Goal: Information Seeking & Learning: Find specific fact

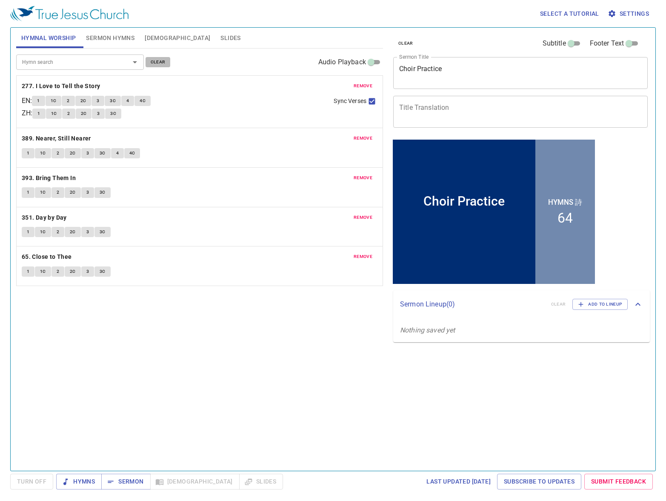
click at [156, 60] on span "clear" at bounding box center [158, 62] width 15 height 8
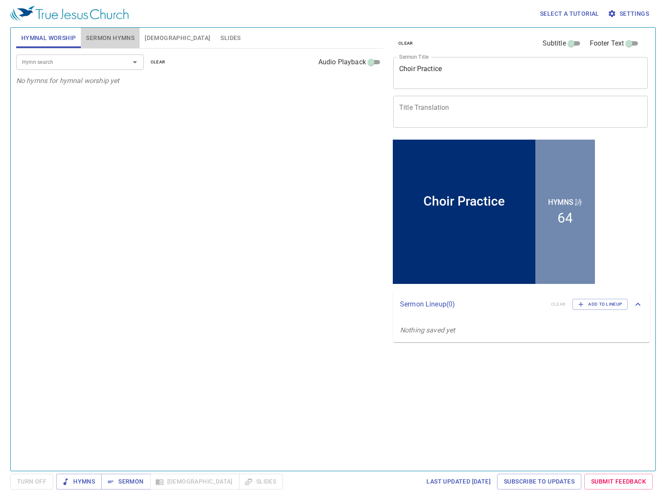
click at [116, 39] on span "Sermon Hymns" at bounding box center [110, 38] width 48 height 11
click at [158, 65] on span "clear" at bounding box center [158, 62] width 15 height 8
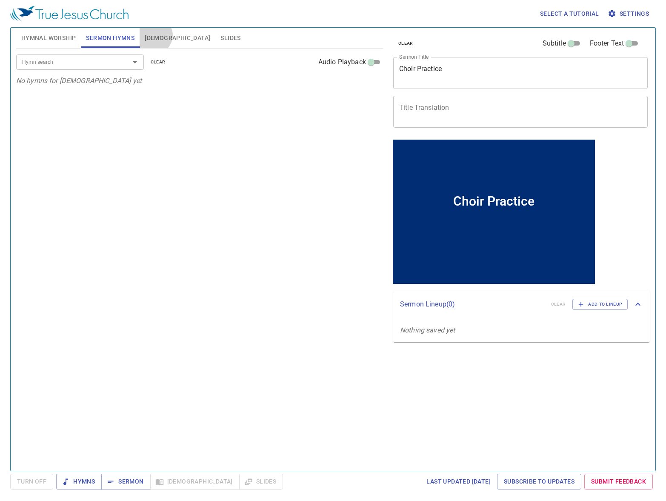
click at [154, 35] on span "Bible" at bounding box center [177, 38] width 65 height 11
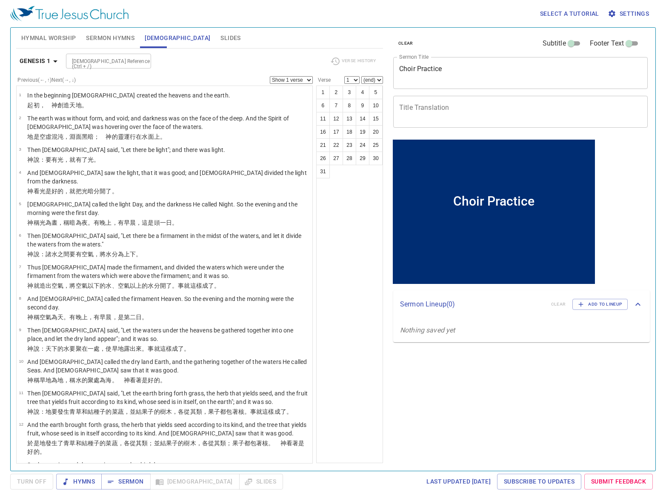
click at [396, 43] on button "clear" at bounding box center [405, 43] width 25 height 10
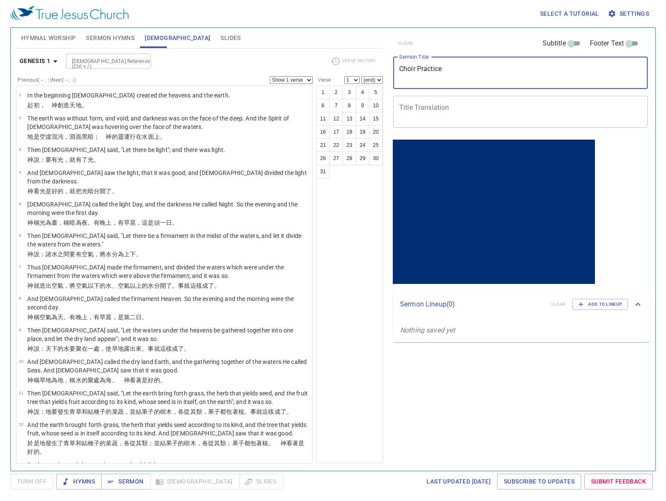
click at [441, 79] on textarea "Choir Practice" at bounding box center [520, 73] width 242 height 16
type textarea "Amos 2"
click at [0, 0] on span "Sermon" at bounding box center [0, 0] width 0 height 0
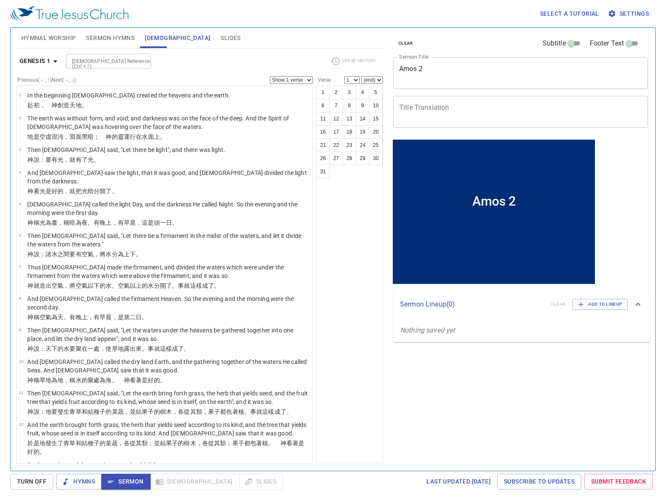
click at [368, 37] on div "Hymnal Worship Sermon Hymns Bible Slides" at bounding box center [199, 38] width 367 height 20
click at [492, 381] on div "clear Subtitle Footer Text Sermon Title Amos 2 x Sermon Title Title Translation…" at bounding box center [519, 245] width 267 height 443
click at [534, 400] on div "clear Subtitle Footer Text Sermon Title Amos 2 x Sermon Title Title Translation…" at bounding box center [519, 245] width 267 height 443
click at [47, 39] on span "Hymnal Worship" at bounding box center [48, 38] width 55 height 11
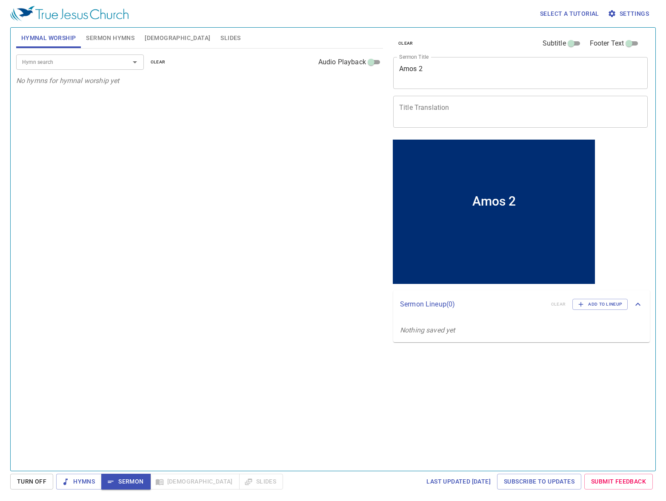
click at [64, 62] on input "Hymn search" at bounding box center [67, 62] width 97 height 10
click at [104, 37] on span "Sermon Hymns" at bounding box center [110, 38] width 48 height 11
click at [85, 68] on div "Hymn search" at bounding box center [80, 61] width 128 height 15
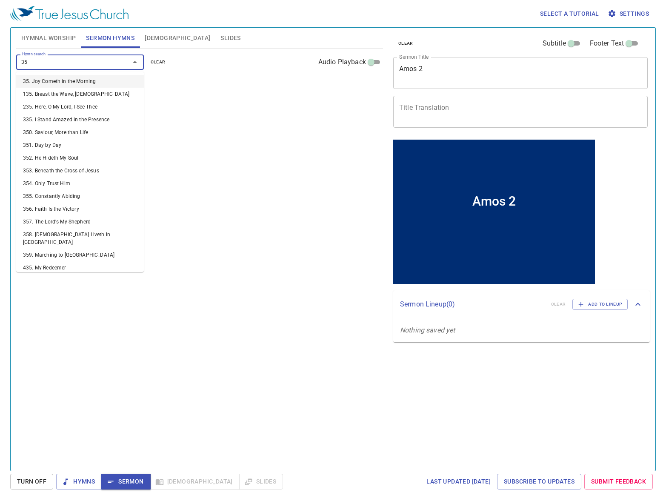
type input "358"
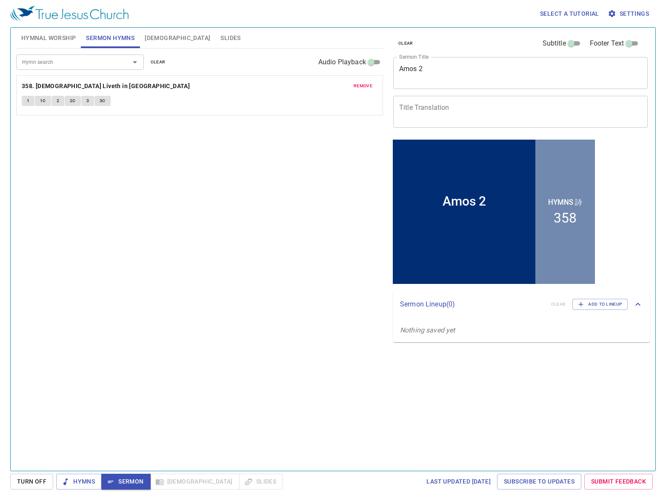
click at [276, 244] on div "Hymn search Hymn search clear Audio Playback remove 358. Christ Liveth in Me 1 …" at bounding box center [199, 255] width 367 height 415
click at [31, 100] on button "1" at bounding box center [28, 101] width 13 height 10
click at [37, 104] on button "1C" at bounding box center [43, 101] width 16 height 10
click at [59, 102] on span "2" at bounding box center [58, 101] width 3 height 8
click at [70, 100] on span "2C" at bounding box center [73, 101] width 6 height 8
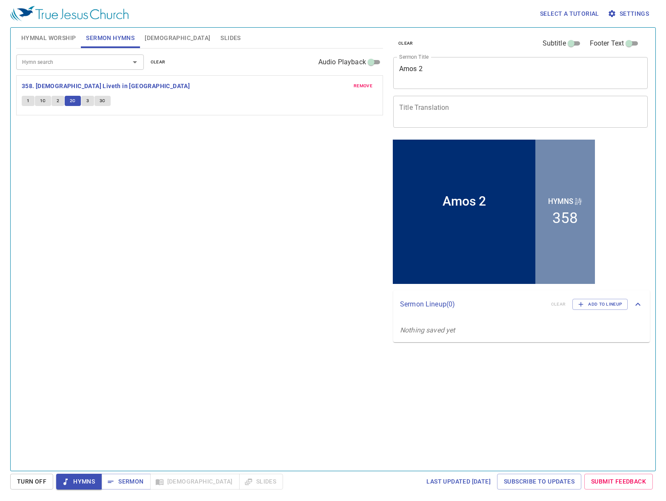
click at [85, 99] on button "3" at bounding box center [87, 101] width 13 height 10
click at [102, 104] on span "3C" at bounding box center [103, 101] width 6 height 8
click at [86, 85] on b "358. [DEMOGRAPHIC_DATA] Liveth in [GEOGRAPHIC_DATA]" at bounding box center [106, 86] width 168 height 11
click at [145, 42] on span "[DEMOGRAPHIC_DATA]" at bounding box center [177, 38] width 65 height 11
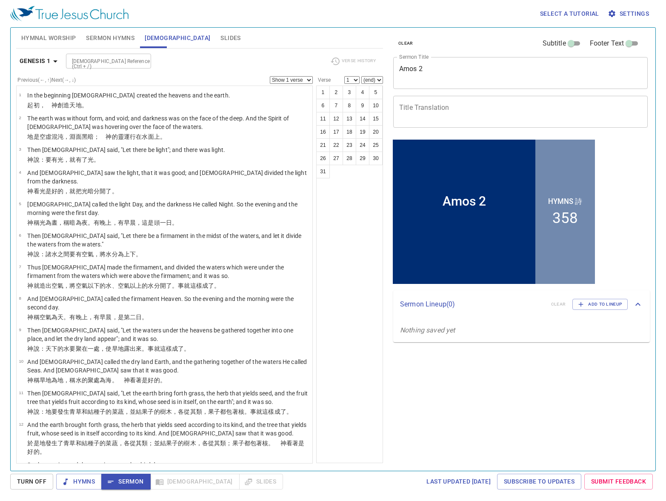
click at [104, 39] on span "Sermon Hymns" at bounding box center [110, 38] width 48 height 11
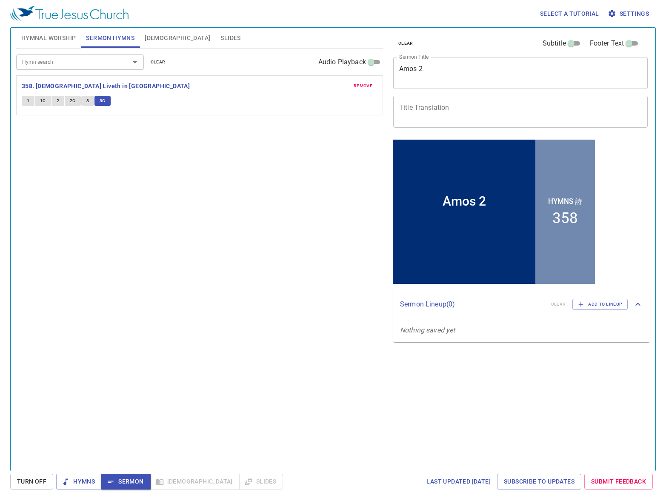
click at [45, 33] on span "Hymnal Worship" at bounding box center [48, 38] width 55 height 11
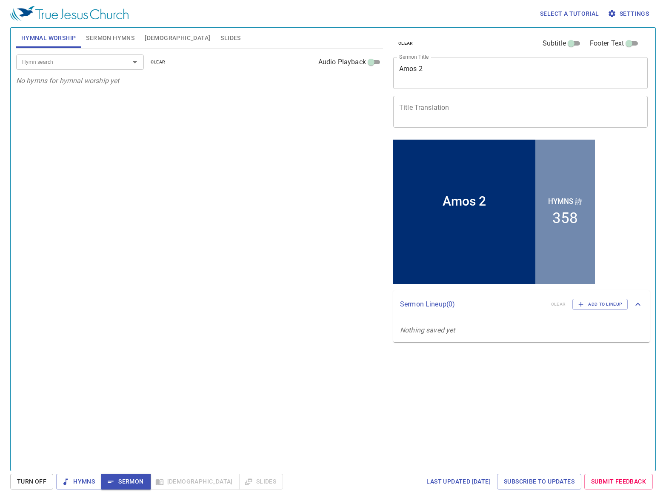
click at [115, 40] on span "Sermon Hymns" at bounding box center [110, 38] width 48 height 11
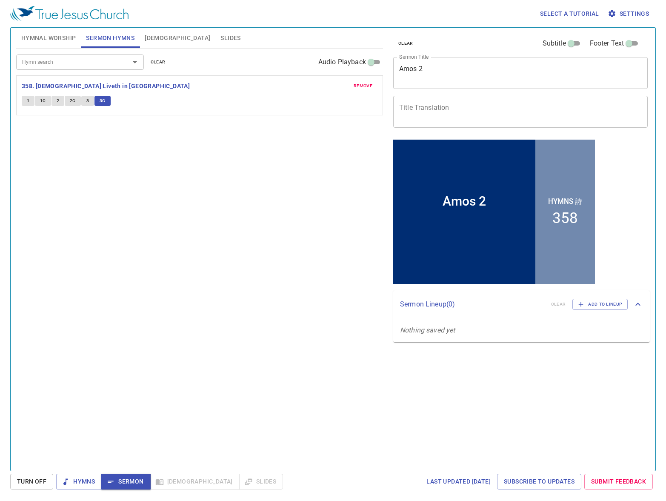
click at [151, 37] on span "Bible" at bounding box center [177, 38] width 65 height 11
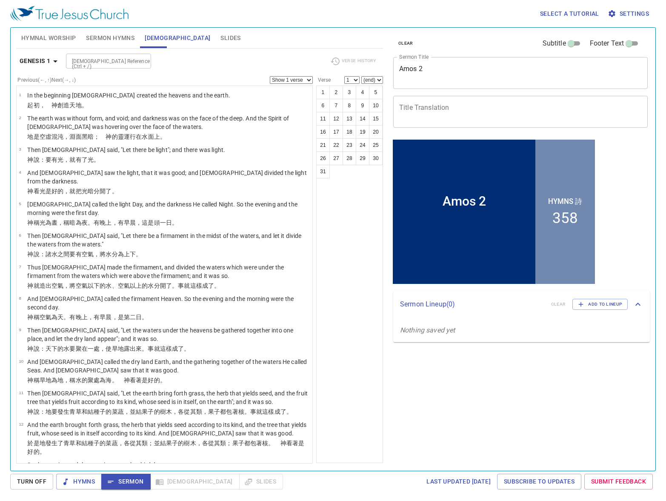
click at [116, 62] on input "Bible Reference (Ctrl + /)" at bounding box center [101, 61] width 66 height 10
type input "Amos 2"
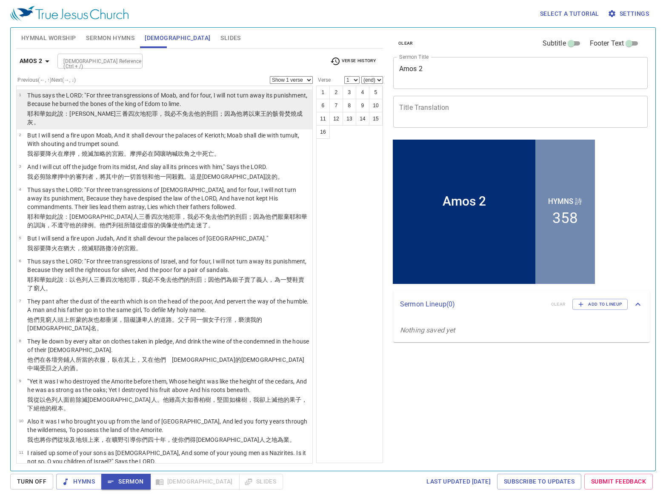
click at [224, 97] on p "Thus says the LORD: "For three transgressions of Moab, and for four, I will not…" at bounding box center [168, 99] width 282 height 17
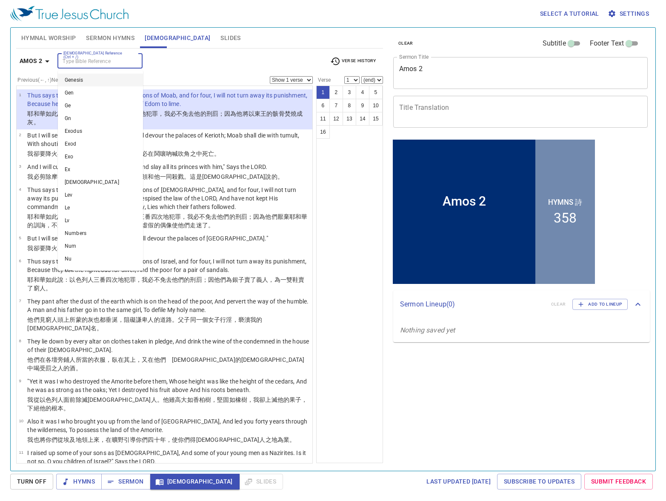
click at [92, 59] on input "[DEMOGRAPHIC_DATA] Reference (Ctrl + /)" at bounding box center [93, 61] width 66 height 10
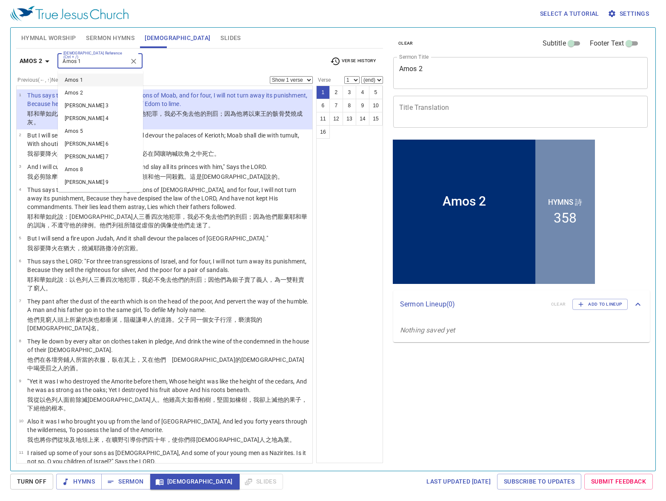
type input "Amos 1"
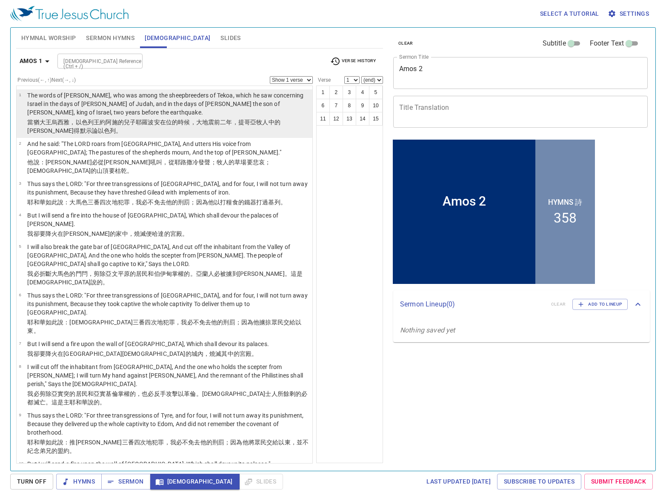
click at [106, 96] on p "The words of Amos, who was among the sheepbreeders of Tekoa, which he saw conce…" at bounding box center [168, 104] width 282 height 26
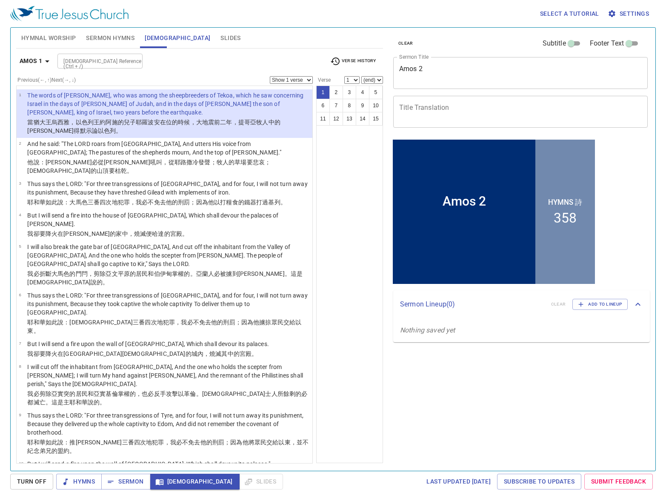
click at [125, 40] on span "Sermon Hymns" at bounding box center [110, 38] width 48 height 11
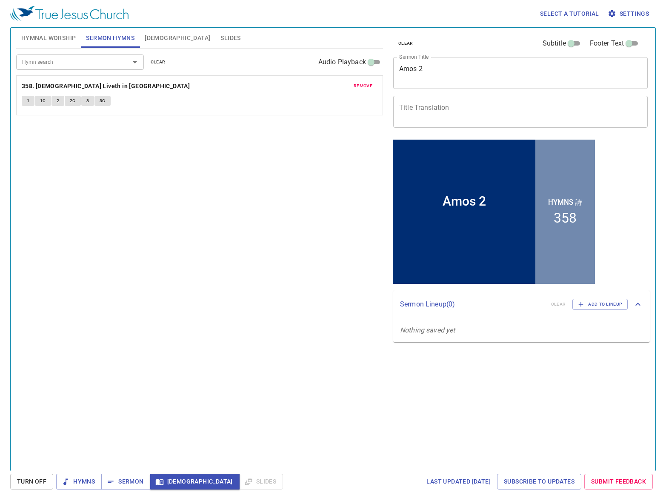
click at [160, 36] on span "[DEMOGRAPHIC_DATA]" at bounding box center [177, 38] width 65 height 11
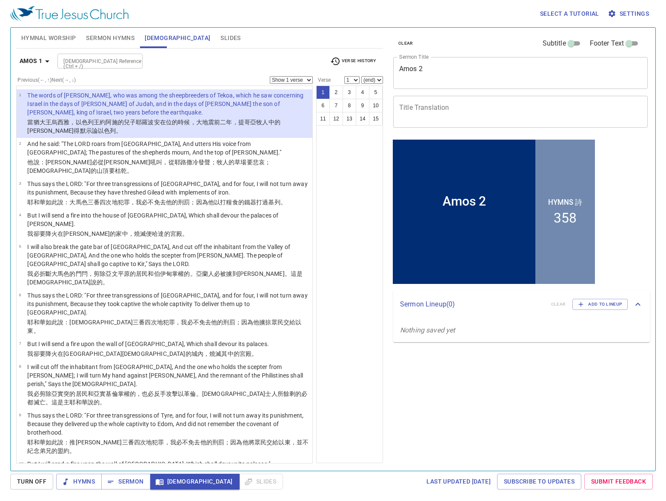
click at [162, 107] on p "The words of Amos, who was among the sheepbreeders of Tekoa, which he saw conce…" at bounding box center [168, 104] width 282 height 26
click at [0, 0] on span "Sermon" at bounding box center [0, 0] width 0 height 0
click at [100, 60] on input "[DEMOGRAPHIC_DATA] Reference (Ctrl + /)" at bounding box center [93, 61] width 66 height 10
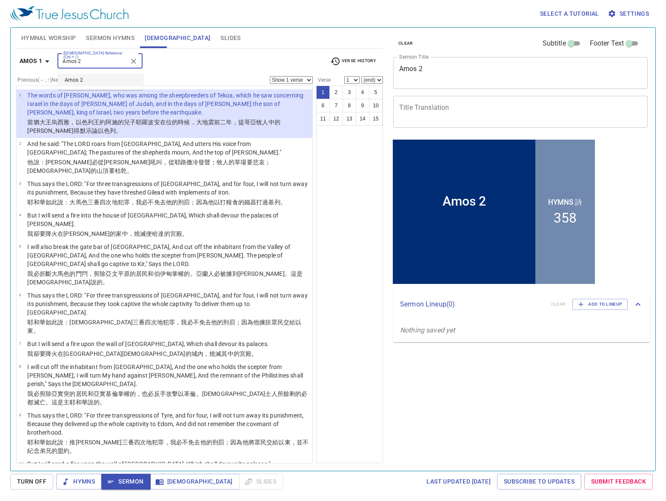
type input "Amos 2"
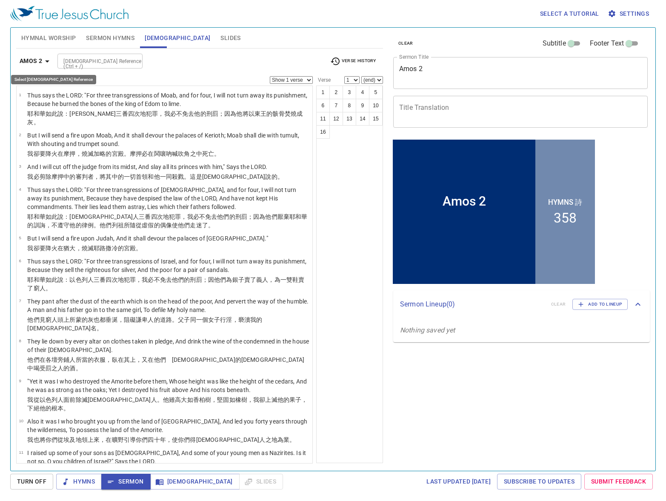
click at [36, 58] on b "Amos 2" at bounding box center [31, 61] width 23 height 11
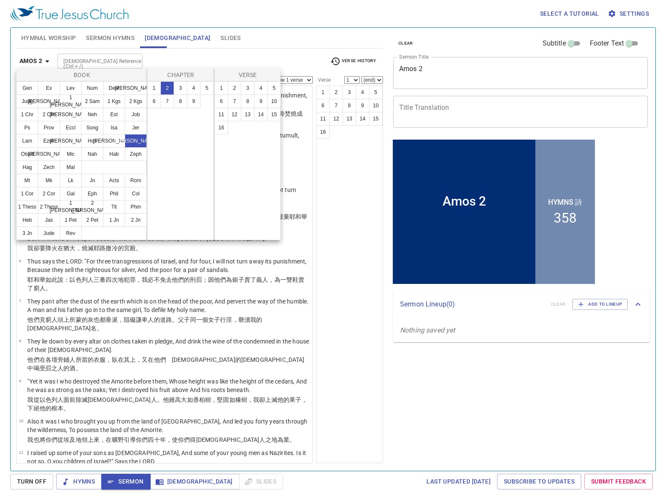
click at [350, 257] on div at bounding box center [333, 250] width 666 height 501
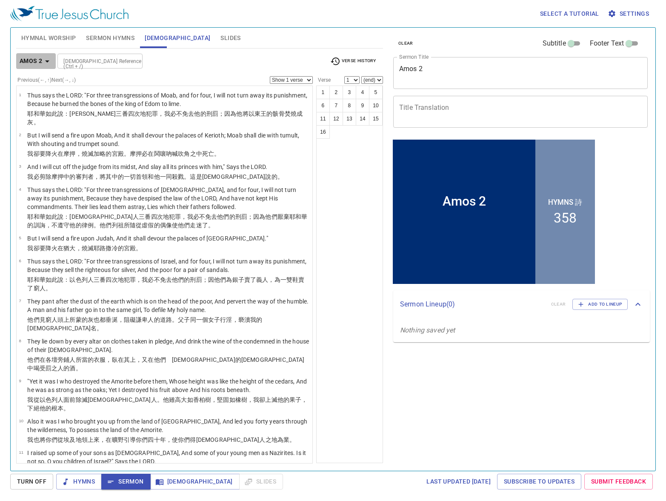
click at [43, 58] on icon "button" at bounding box center [47, 61] width 10 height 10
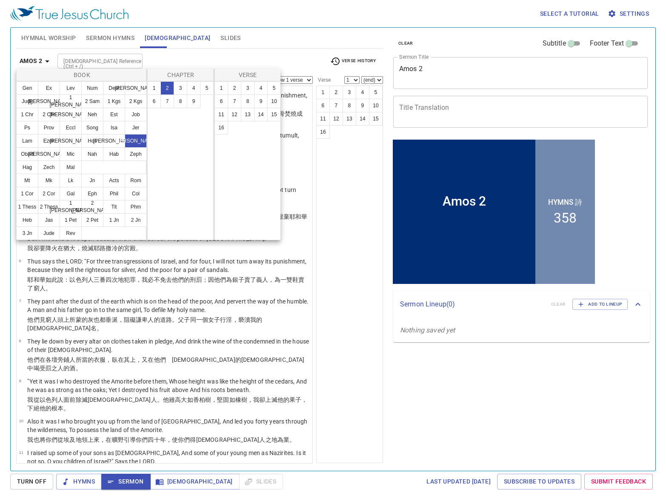
drag, startPoint x: 349, startPoint y: 182, endPoint x: 319, endPoint y: 159, distance: 37.5
click at [347, 182] on div at bounding box center [333, 250] width 666 height 501
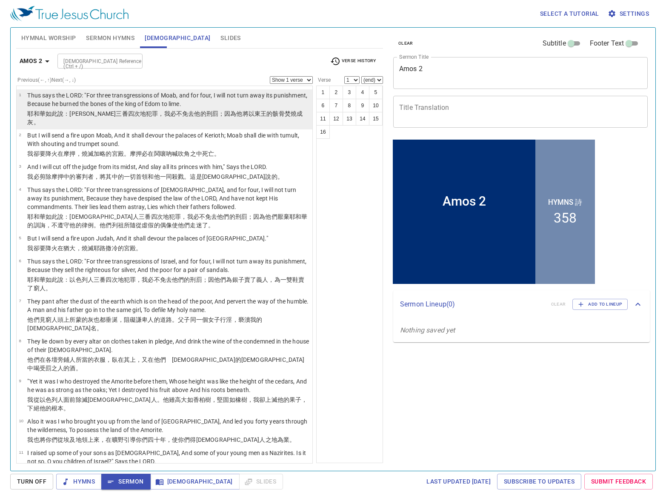
click at [228, 100] on p "Thus says the LORD: "For three transgressions of Moab, and for four, I will not…" at bounding box center [168, 99] width 282 height 17
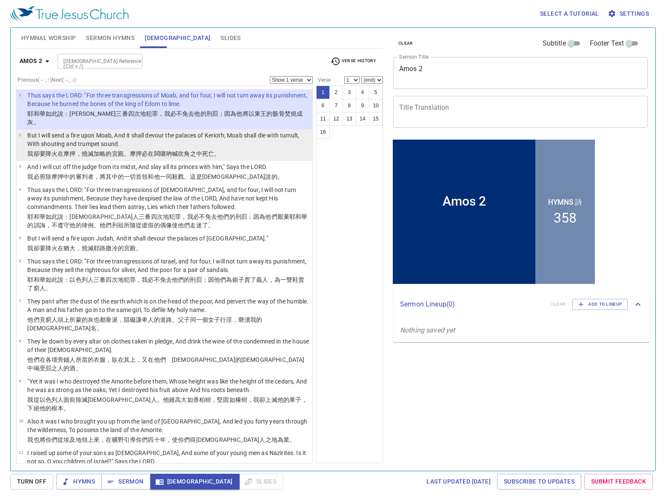
click at [226, 149] on p "我卻要降 火 在摩押 ，燒滅 加略 的宮殿 。摩押 必在鬨嚷 吶喊 吹角 之中死亡 。" at bounding box center [168, 153] width 282 height 9
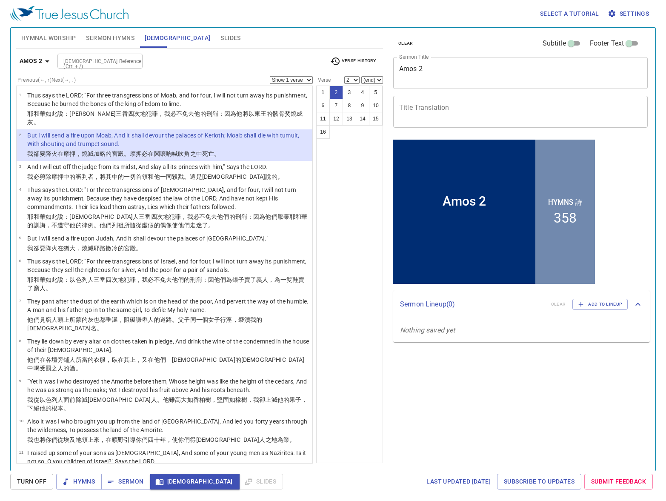
click at [350, 233] on div "1 2 3 4 5 6 7 8 9 10 11 12 13 14 15 16" at bounding box center [349, 273] width 67 height 377
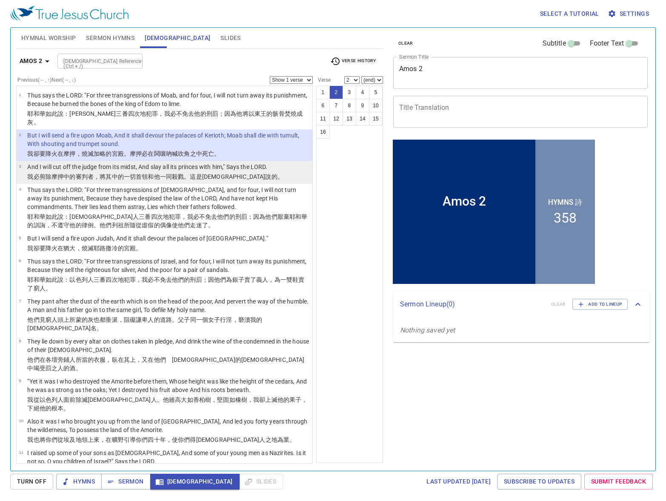
click at [257, 162] on p "And I will cut off the judge from its midst, And slay all its princes with him,…" at bounding box center [155, 166] width 256 height 9
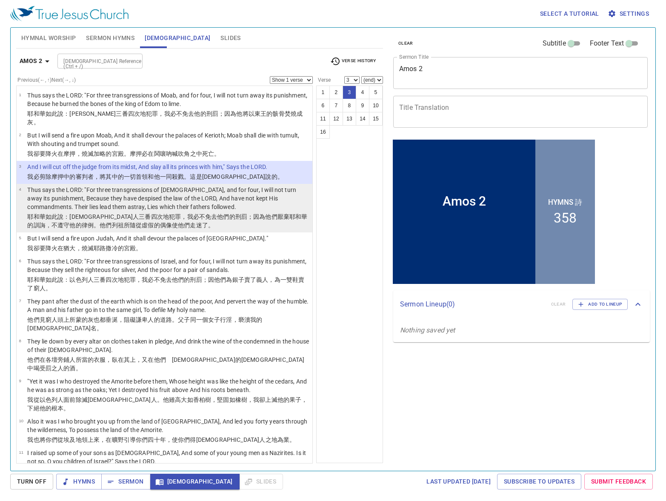
click at [206, 185] on p "Thus says the LORD: "For three transgressions of [DEMOGRAPHIC_DATA], and for fo…" at bounding box center [168, 198] width 282 height 26
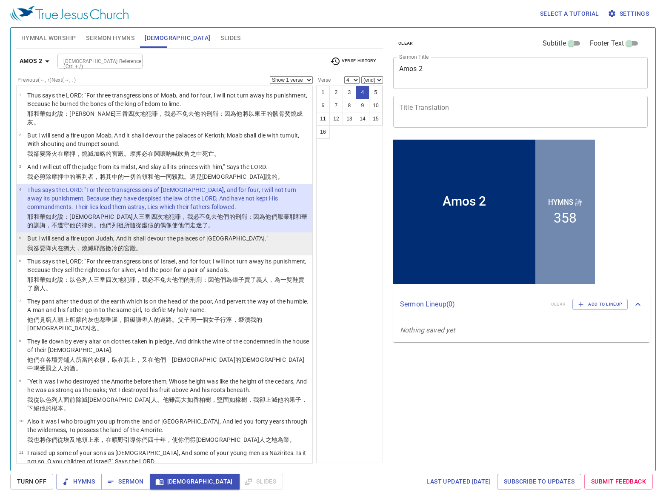
click at [213, 234] on p "But I will send a fire upon Judah, And it shall devour the palaces of [GEOGRAPH…" at bounding box center [147, 238] width 240 height 9
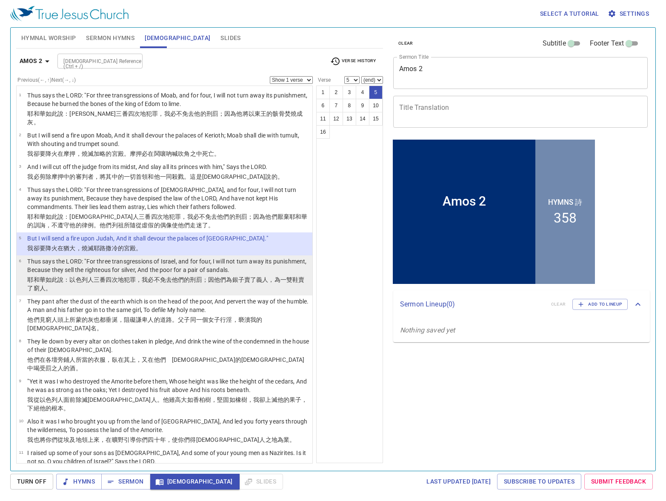
click at [266, 262] on p "Thus says the LORD: "For three transgressions of Israel, and for four, I will n…" at bounding box center [168, 265] width 282 height 17
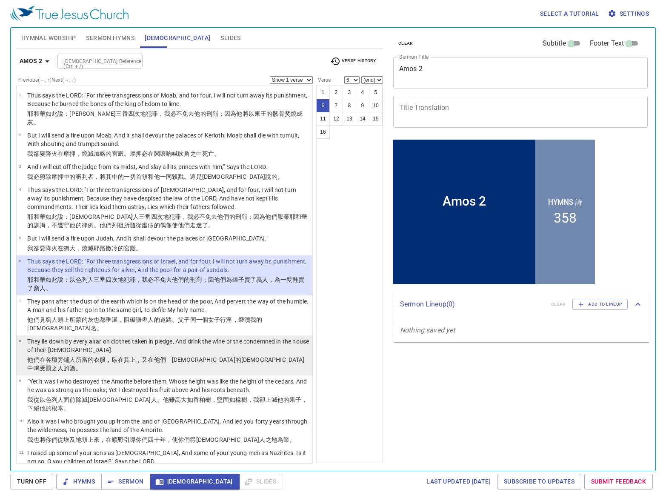
click at [201, 337] on p "They lie down by every altar on clothes taken in pledge, And drink the wine of …" at bounding box center [168, 345] width 282 height 17
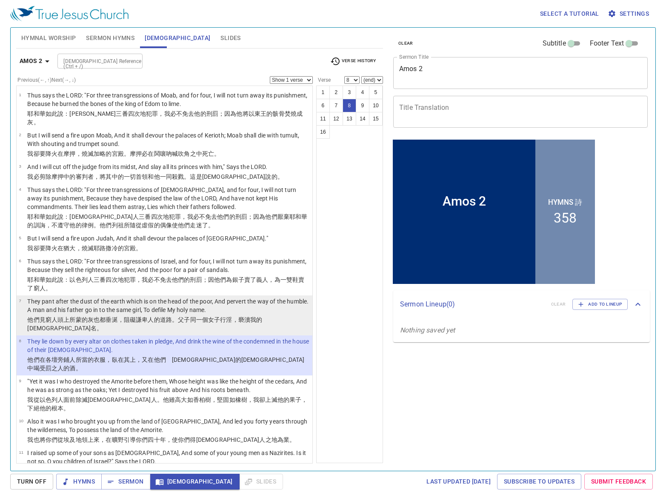
click at [195, 303] on p "They pant after the dust of the earth which is on the head of the poor, And per…" at bounding box center [168, 305] width 282 height 17
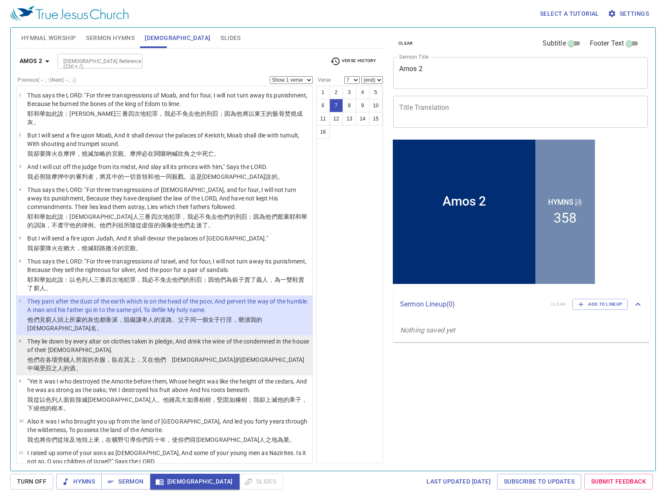
click at [175, 337] on td "They lie down by every altar on clothes taken in pledge, And drink the wine of …" at bounding box center [168, 346] width 282 height 18
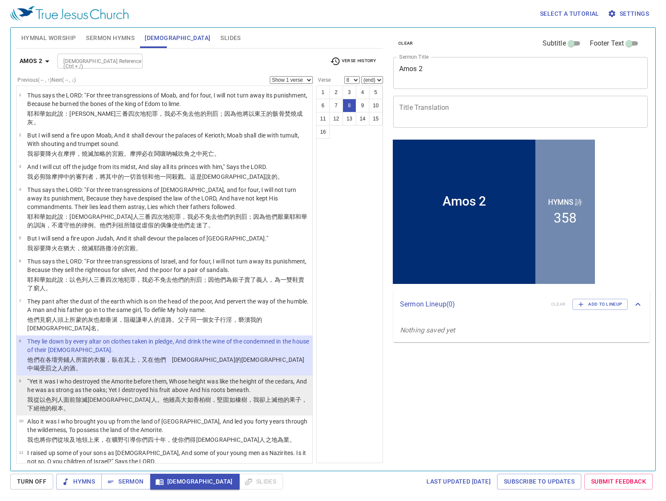
click at [175, 396] on wh730 "，堅固 如橡樹 ，我卻上 滅 他的果子 ，下絕他的根本 。" at bounding box center [167, 403] width 280 height 15
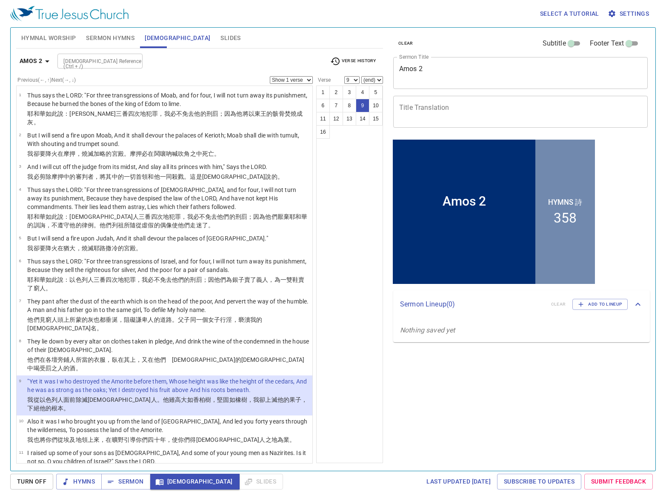
scroll to position [43, 0]
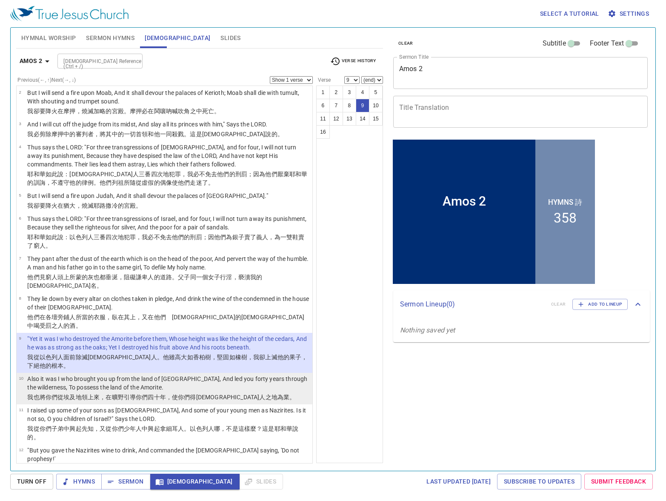
click at [212, 393] on wh8141 "，使你們得亞摩利人 之地 為業 。" at bounding box center [230, 396] width 129 height 7
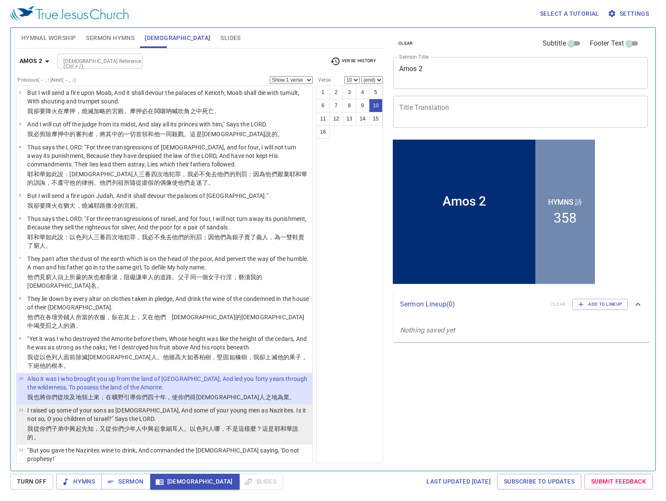
click at [213, 406] on p "I raised up some of your sons as [DEMOGRAPHIC_DATA], And some of your young men…" at bounding box center [168, 414] width 282 height 17
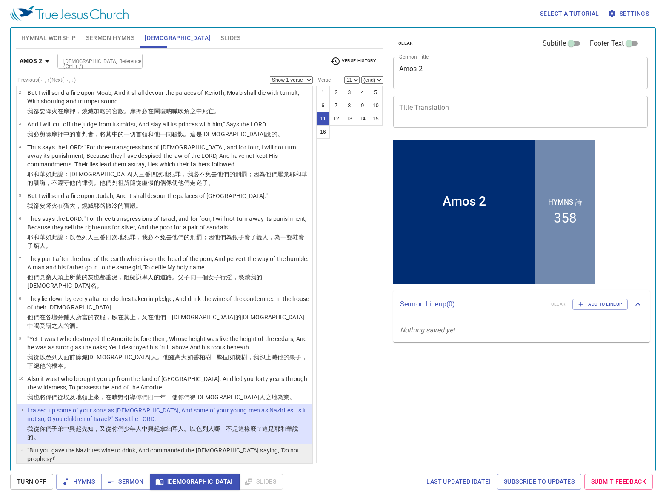
click at [242, 446] on p ""But you gave the Nazirites wine to drink, And commanded the [DEMOGRAPHIC_DATA]…" at bounding box center [168, 454] width 282 height 17
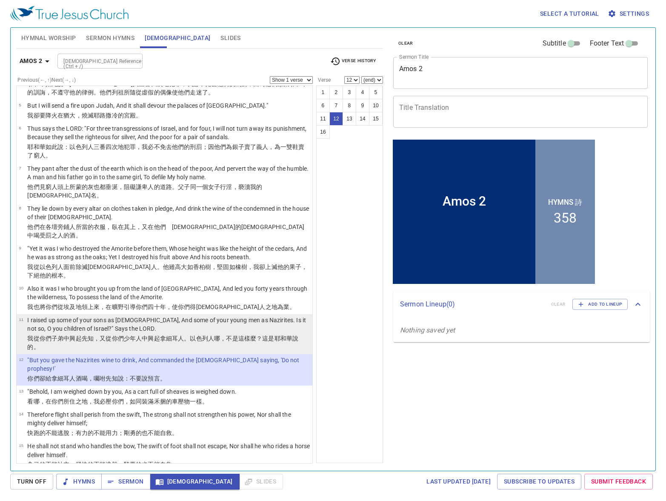
scroll to position [134, 0]
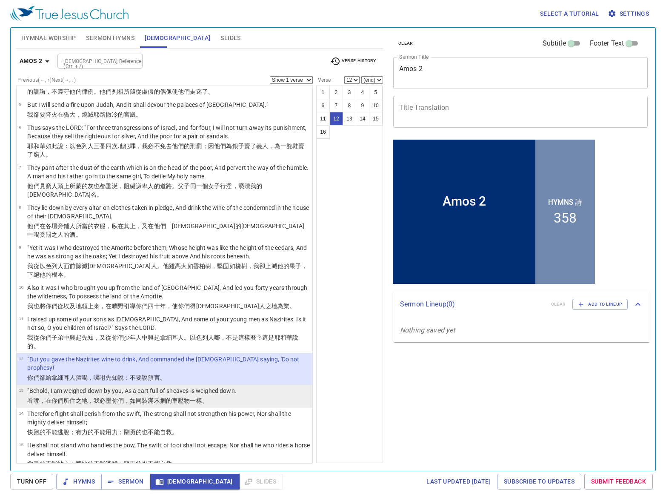
click at [184, 386] on p ""Behold, I am weighed down by you, As a cart full of sheaves is weighed down." at bounding box center [131, 390] width 209 height 9
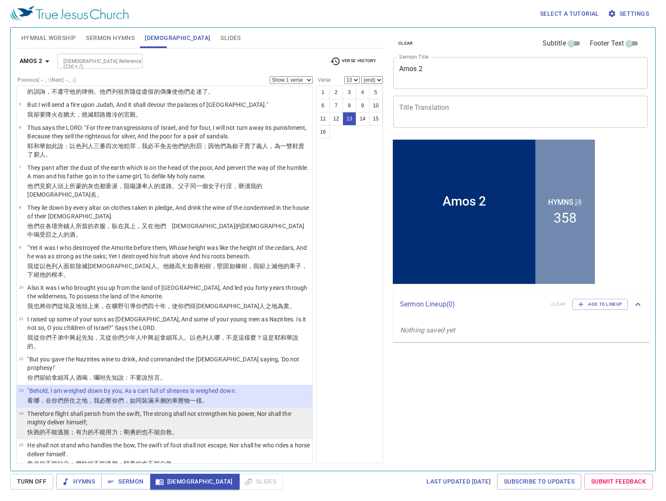
click at [246, 409] on p "Therefore flight shall perish from the swift, The strong shall not strengthen h…" at bounding box center [168, 417] width 282 height 17
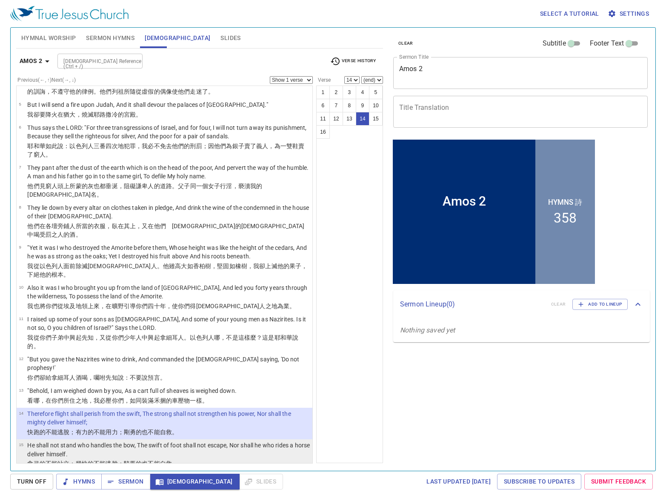
click at [245, 441] on p "He shall not stand who handles the bow, The swift of foot shall not escape, Nor…" at bounding box center [168, 449] width 282 height 17
select select "15"
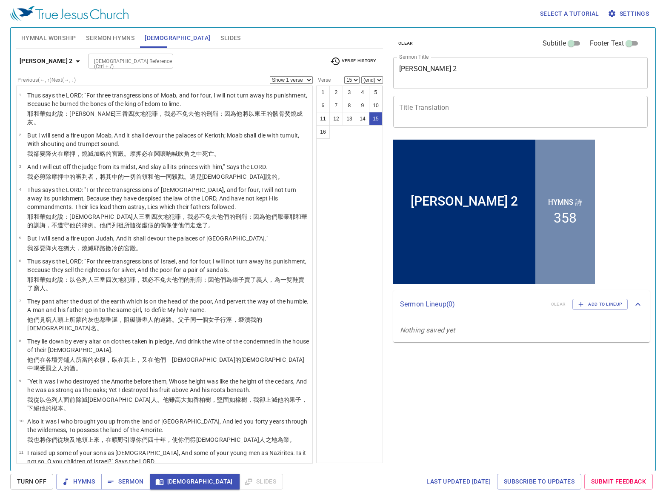
select select "16"
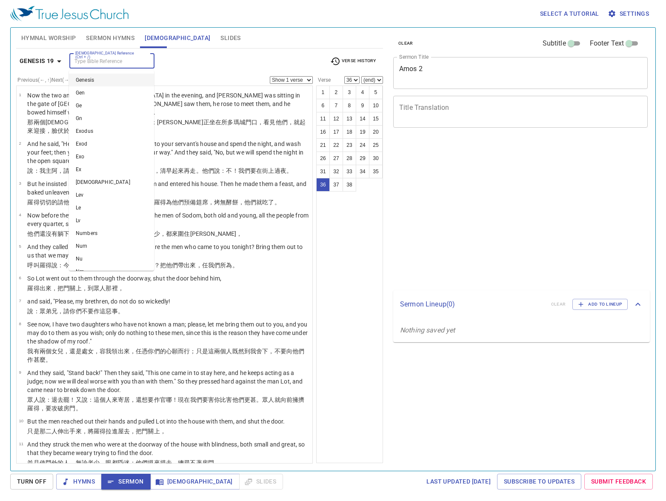
select select "36"
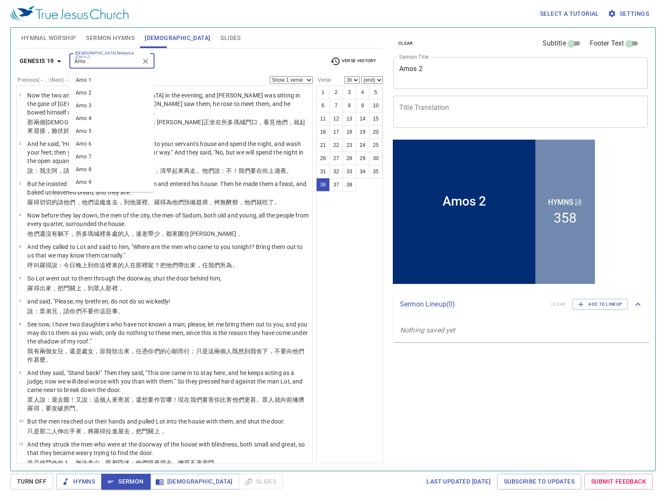
type input "Amos"
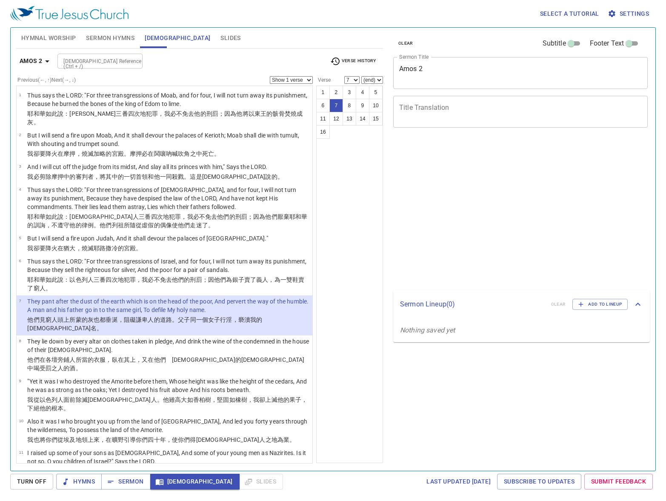
select select "7"
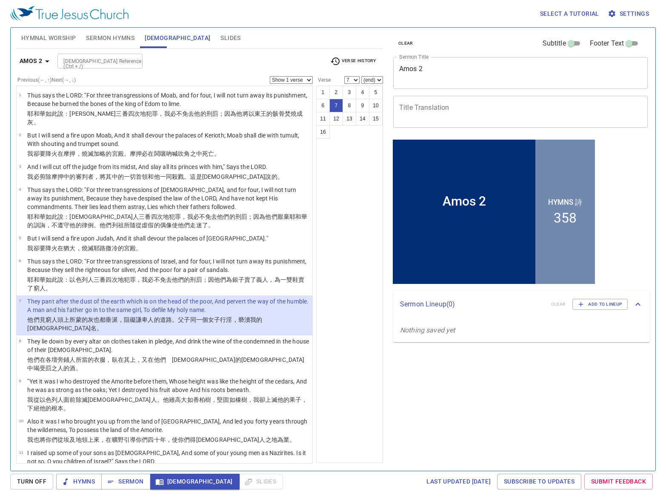
scroll to position [128, 0]
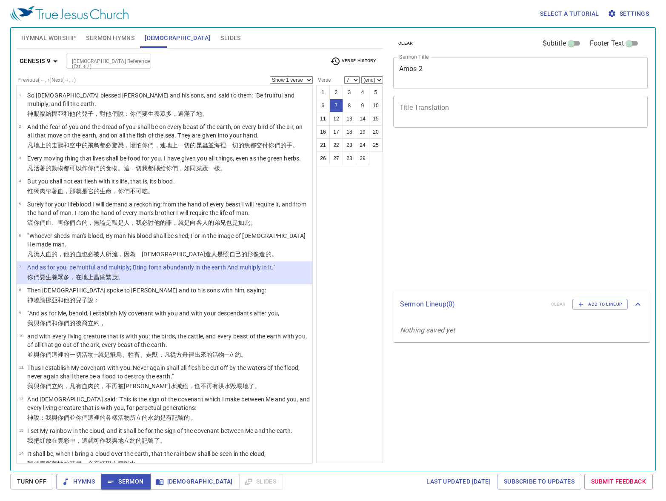
select select "7"
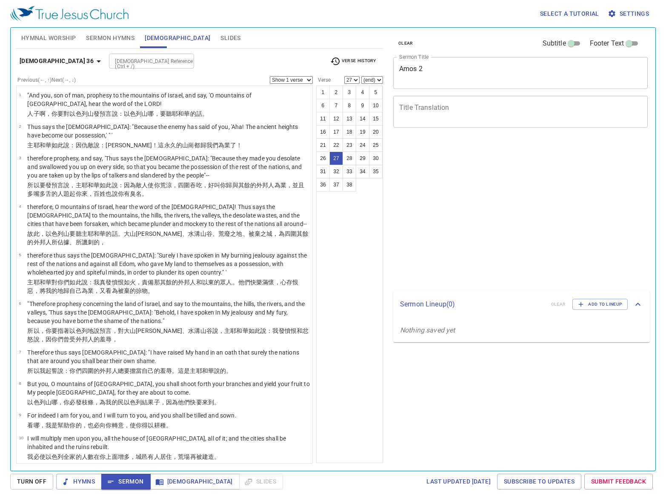
select select "27"
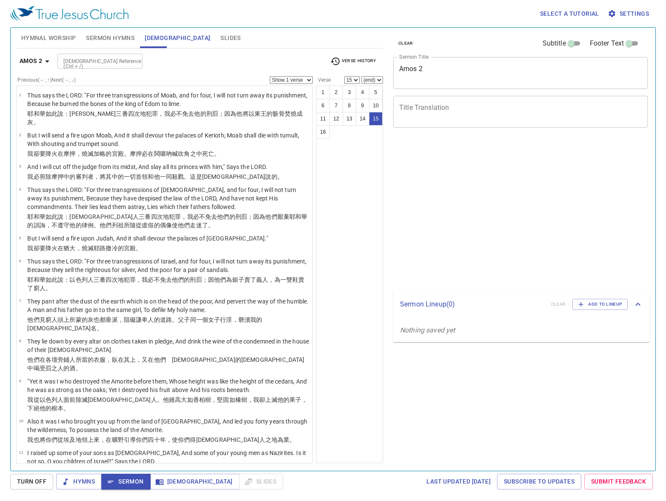
select select "15"
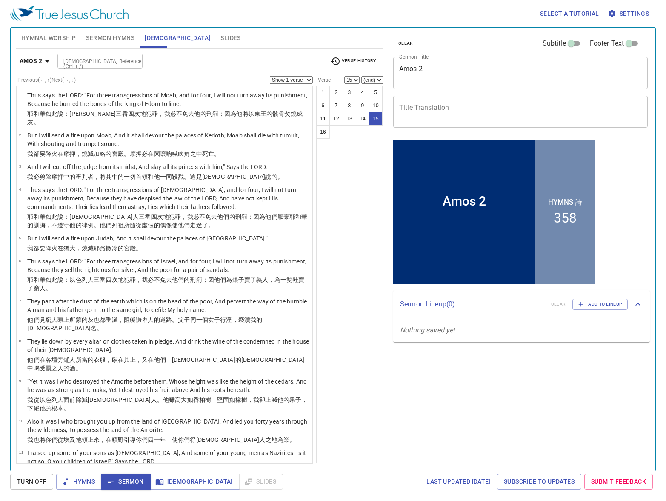
scroll to position [134, 0]
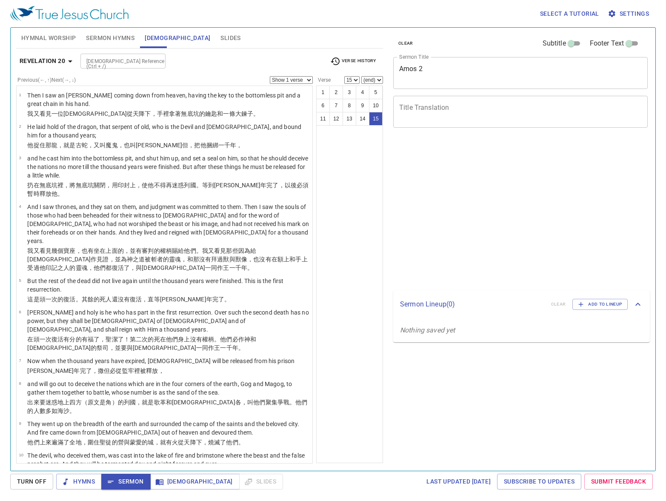
select select "15"
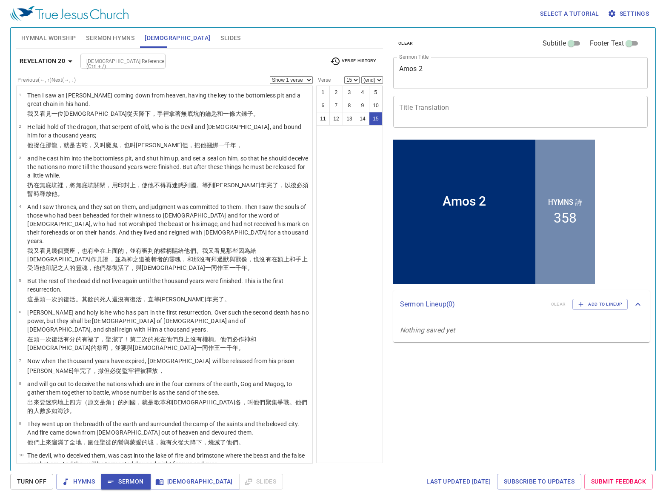
scroll to position [162, 0]
